Goal: Answer question/provide support

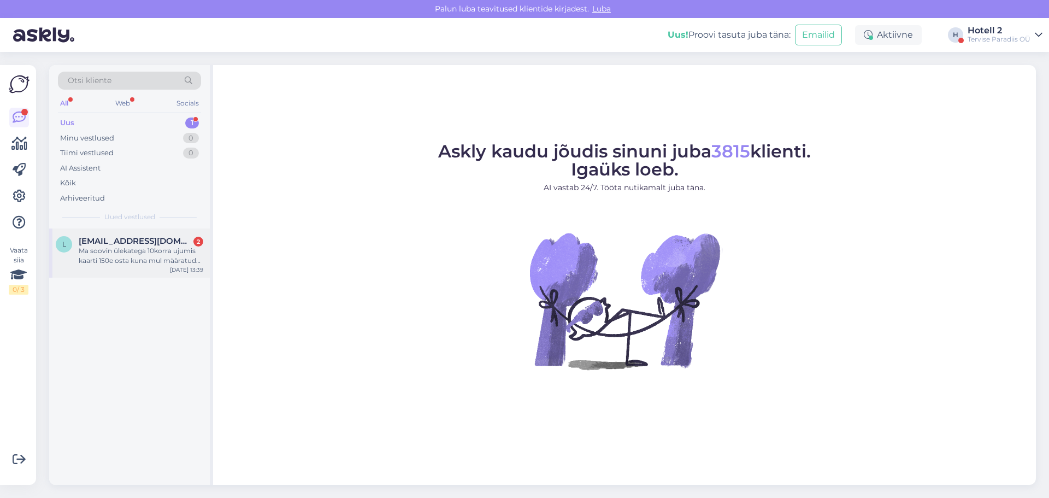
click at [113, 240] on span "[EMAIL_ADDRESS][DOMAIN_NAME]" at bounding box center [136, 241] width 114 height 10
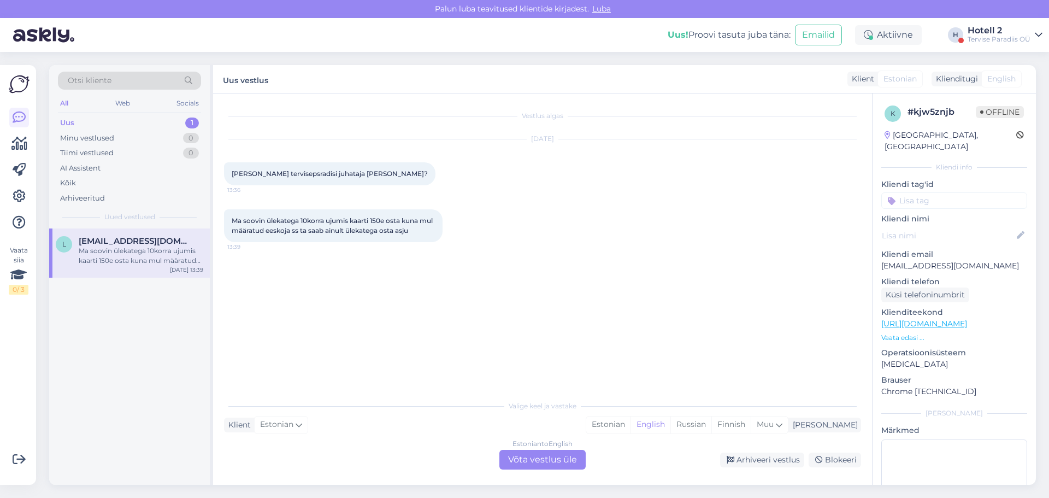
click at [528, 455] on div "Estonian to English Võta vestlus üle" at bounding box center [542, 460] width 86 height 20
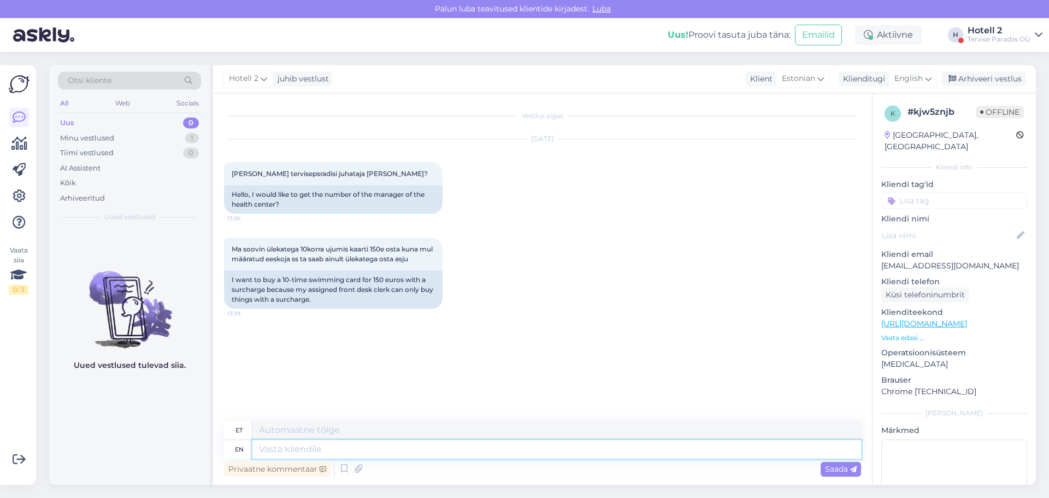
click at [349, 446] on textarea at bounding box center [556, 449] width 609 height 19
click at [907, 75] on span "English" at bounding box center [908, 79] width 28 height 12
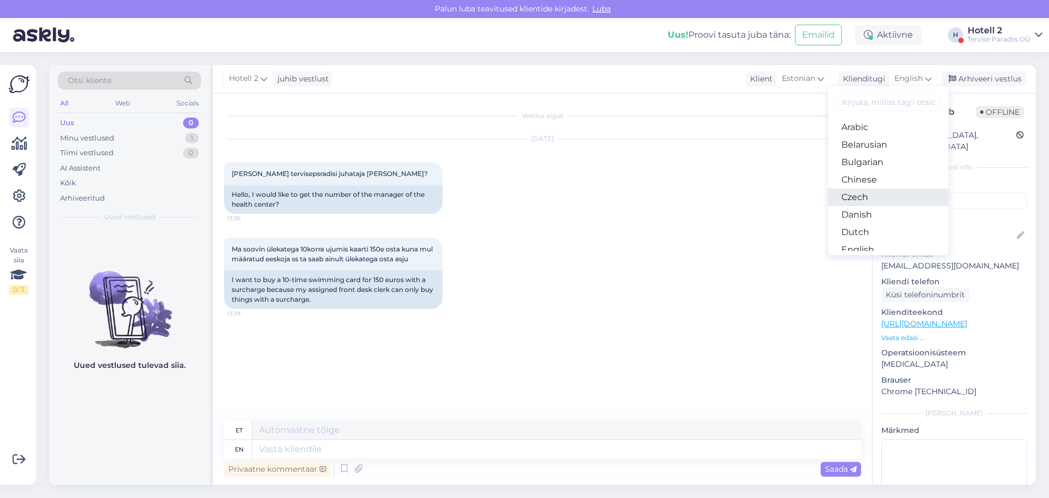
scroll to position [55, 0]
click at [866, 209] on link "Estonian" at bounding box center [888, 212] width 120 height 17
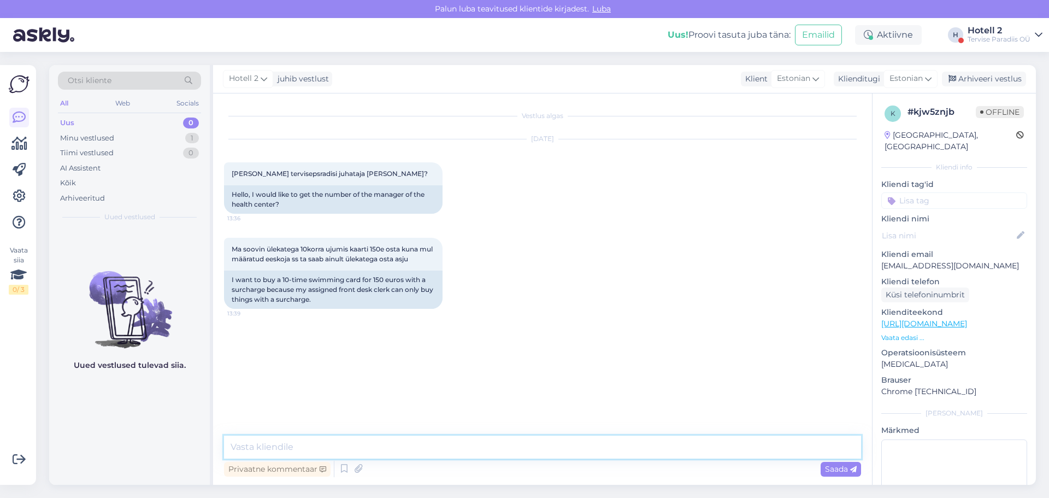
click at [266, 450] on textarea at bounding box center [542, 446] width 637 height 23
click at [272, 449] on textarea "Tere! Kõik kontaktid leiate meie kodulehelt" at bounding box center [542, 446] width 637 height 23
click at [478, 449] on textarea "Tere! Kõikide juhtide kontaktid leiate meie kodulehelt" at bounding box center [542, 446] width 637 height 23
type textarea "Tere! Kõikide juhtide kontaktid leiate meie kodulehelt"
click at [839, 467] on span "Saada" at bounding box center [841, 469] width 32 height 10
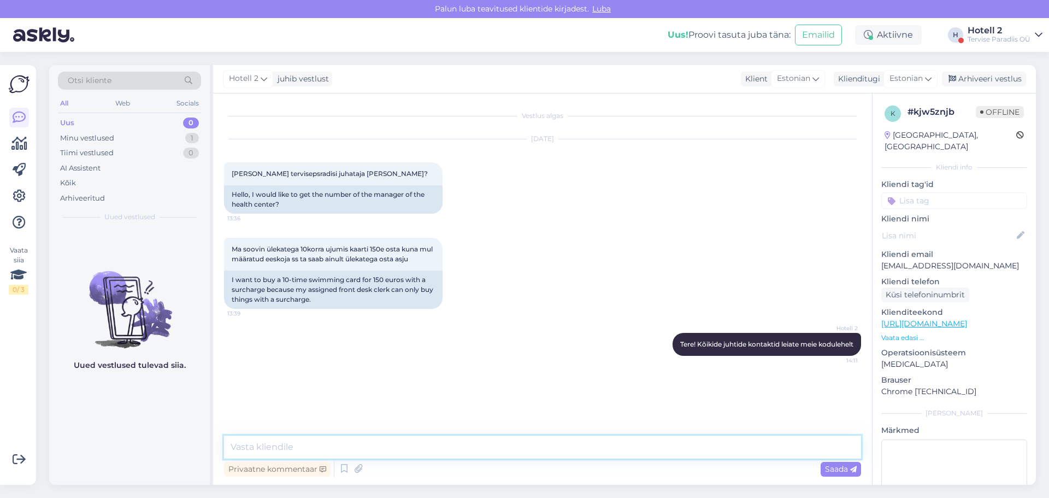
click at [290, 443] on textarea at bounding box center [542, 446] width 637 height 23
paste textarea "[URL][DOMAIN_NAME]"
type textarea "[URL][DOMAIN_NAME]"
click at [845, 470] on span "Saada" at bounding box center [841, 469] width 32 height 10
click at [988, 76] on div "Arhiveeri vestlus" at bounding box center [984, 79] width 84 height 15
